Goal: Navigation & Orientation: Go to known website

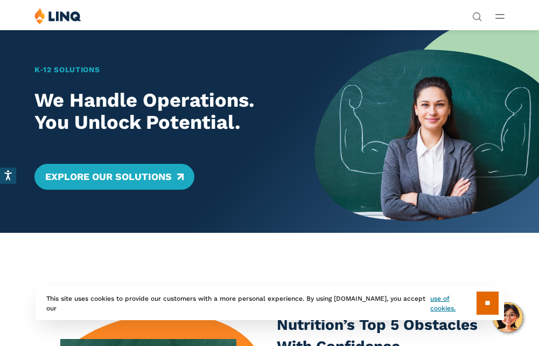
click at [495, 16] on icon "Open Main Menu" at bounding box center [499, 16] width 9 height 5
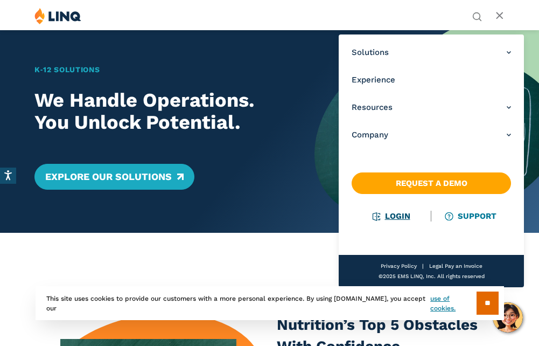
click at [394, 218] on link "Login" at bounding box center [391, 216] width 37 height 10
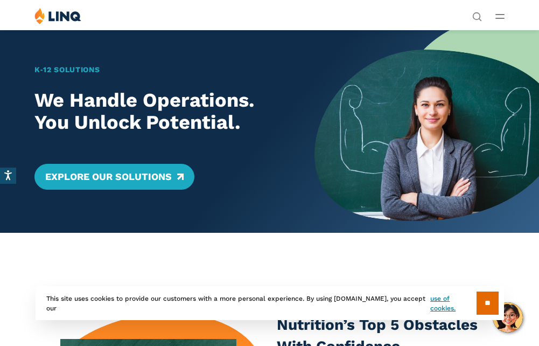
click at [495, 18] on icon "Open Main Menu" at bounding box center [499, 16] width 9 height 5
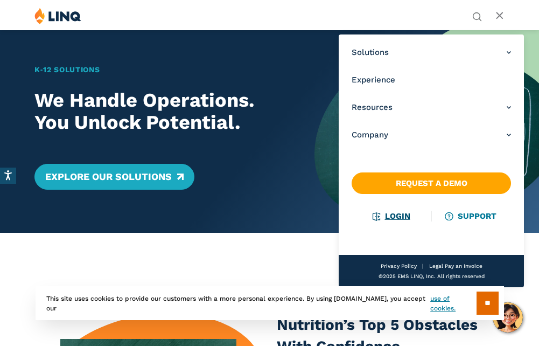
click at [395, 219] on link "Login" at bounding box center [391, 216] width 37 height 10
